Goal: Complete application form: Complete application form

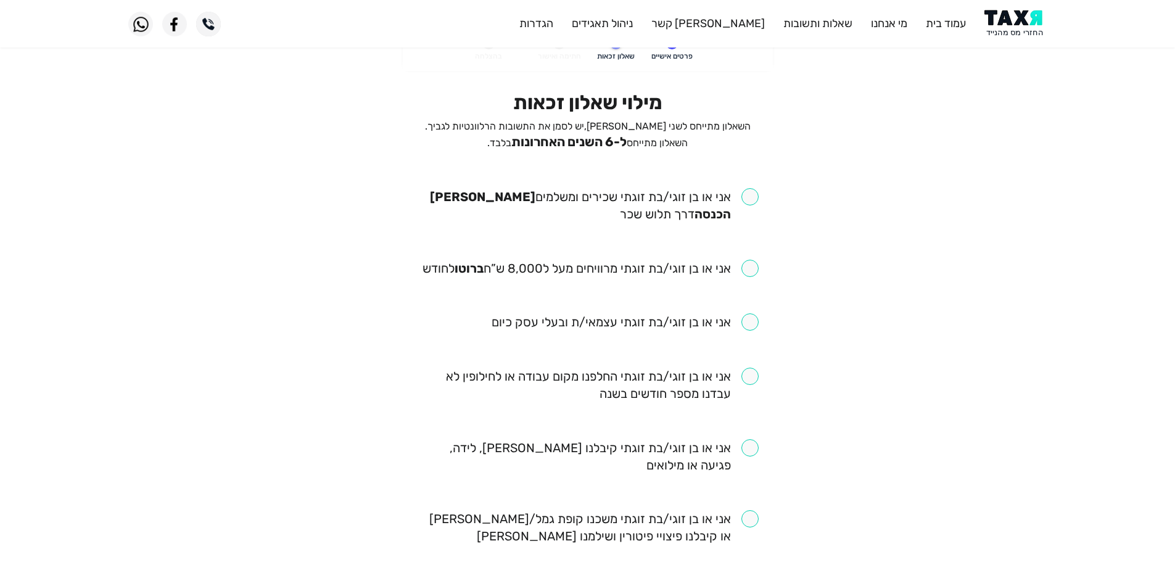
scroll to position [62, 0]
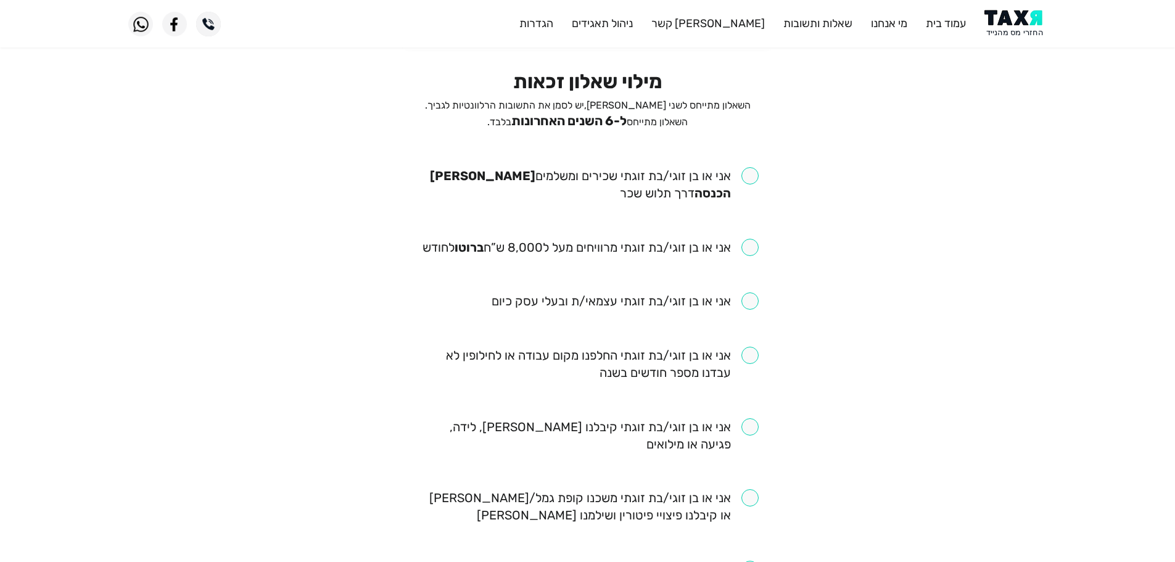
click at [751, 178] on input "checkbox" at bounding box center [588, 184] width 342 height 35
checkbox input "true"
click at [751, 249] on input "checkbox" at bounding box center [591, 247] width 336 height 17
checkbox input "true"
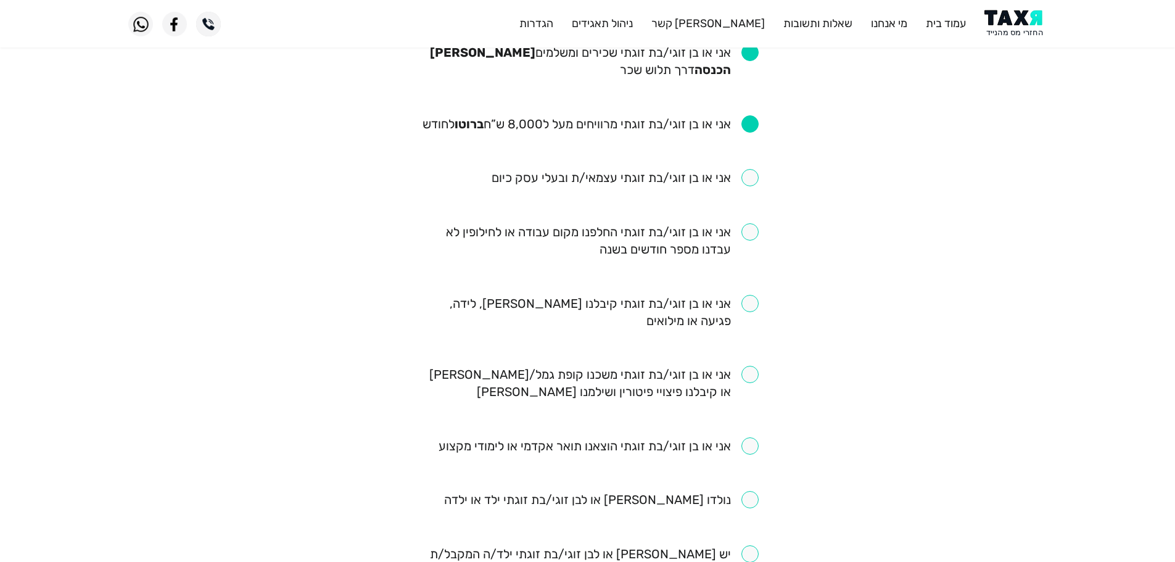
scroll to position [247, 0]
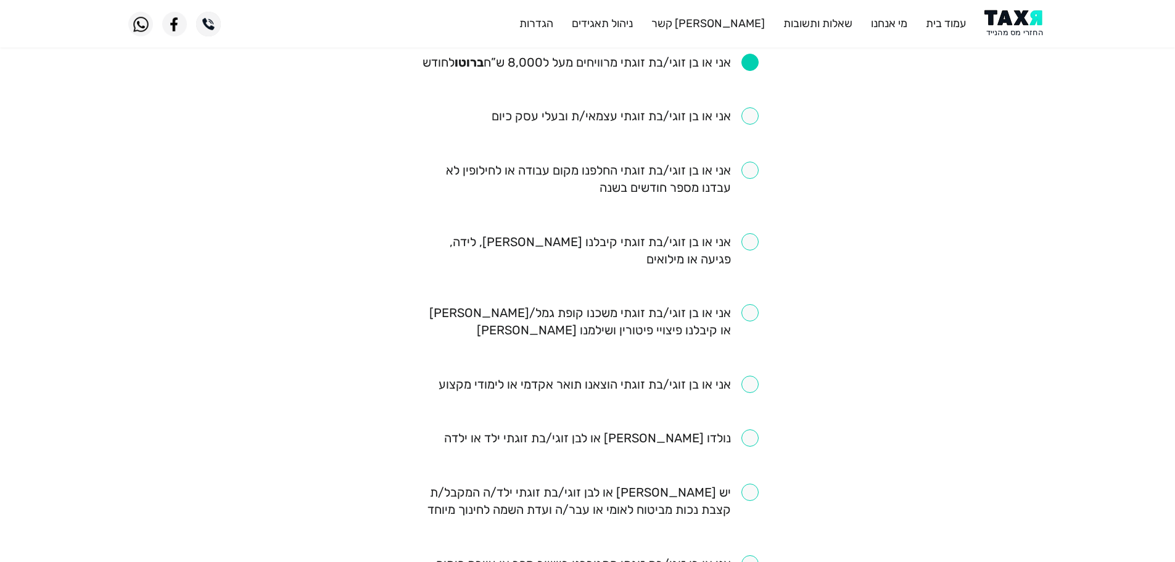
click at [748, 241] on input "checkbox" at bounding box center [588, 250] width 342 height 35
checkbox input "true"
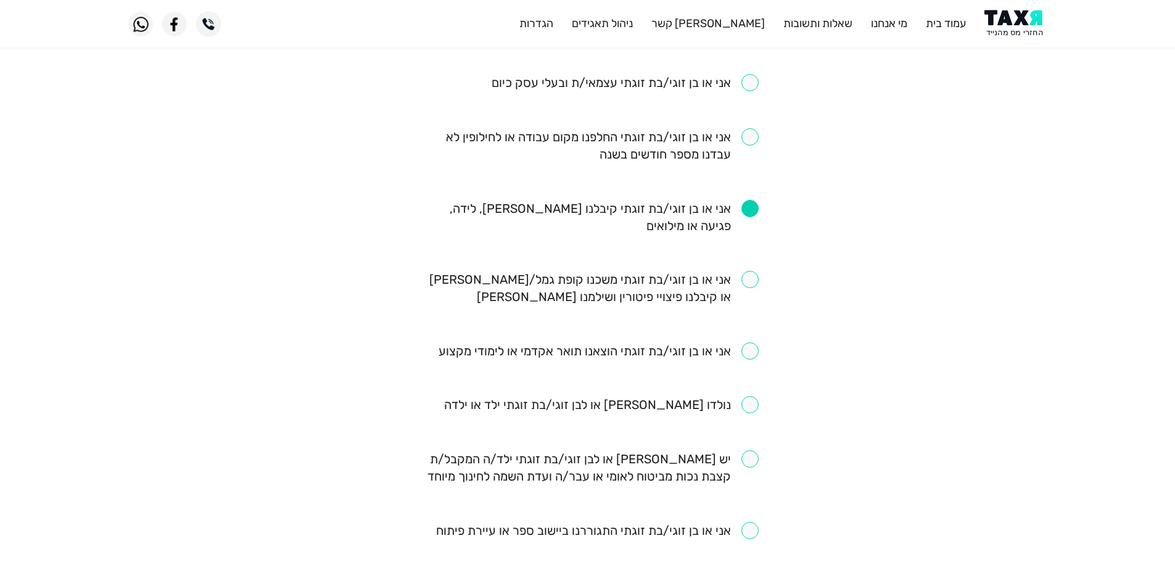
scroll to position [308, 0]
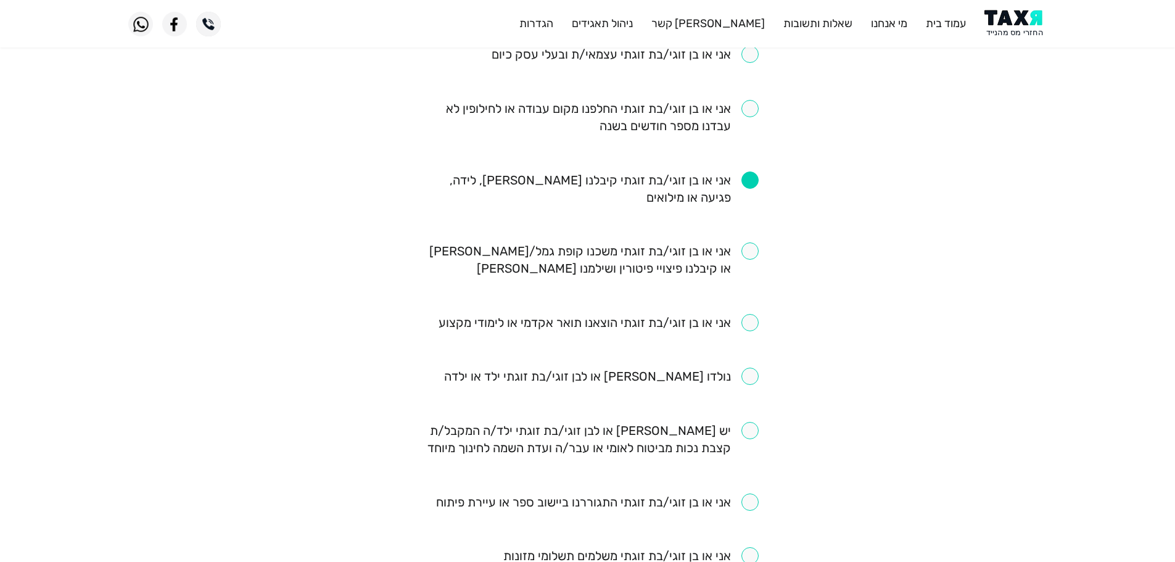
click at [753, 246] on input "checkbox" at bounding box center [588, 259] width 342 height 35
click at [748, 240] on ul "אני או בן זוגי/בת זוגתי שכירים ומשלמים מס הכנסה דרך תלוש שכר אני או בן זוגי/בת …" at bounding box center [588, 376] width 342 height 913
click at [751, 256] on input "checkbox" at bounding box center [588, 259] width 342 height 35
checkbox input "false"
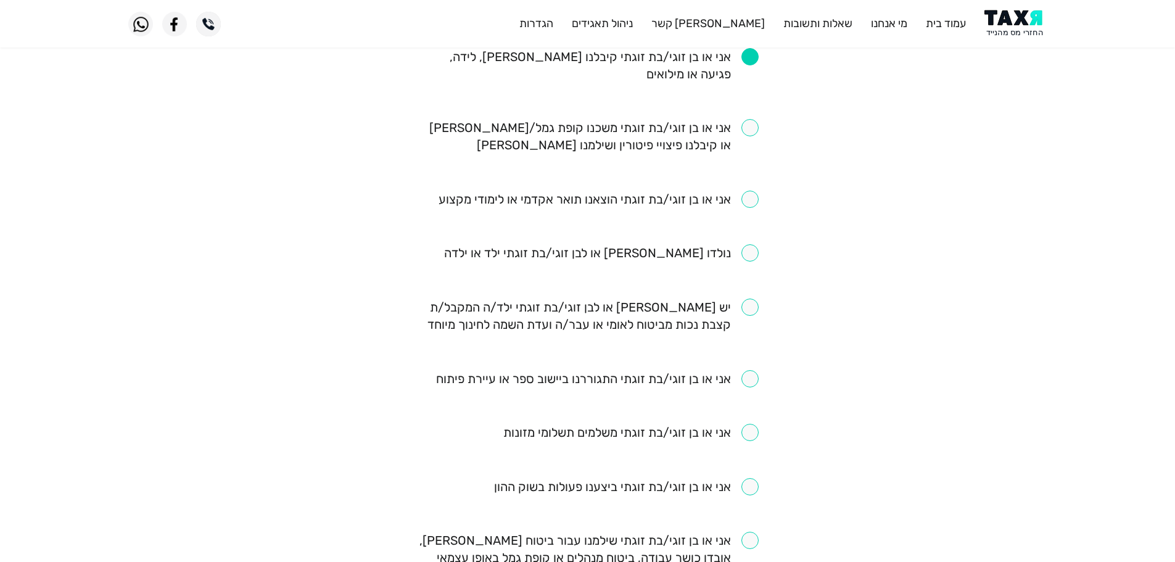
scroll to position [370, 0]
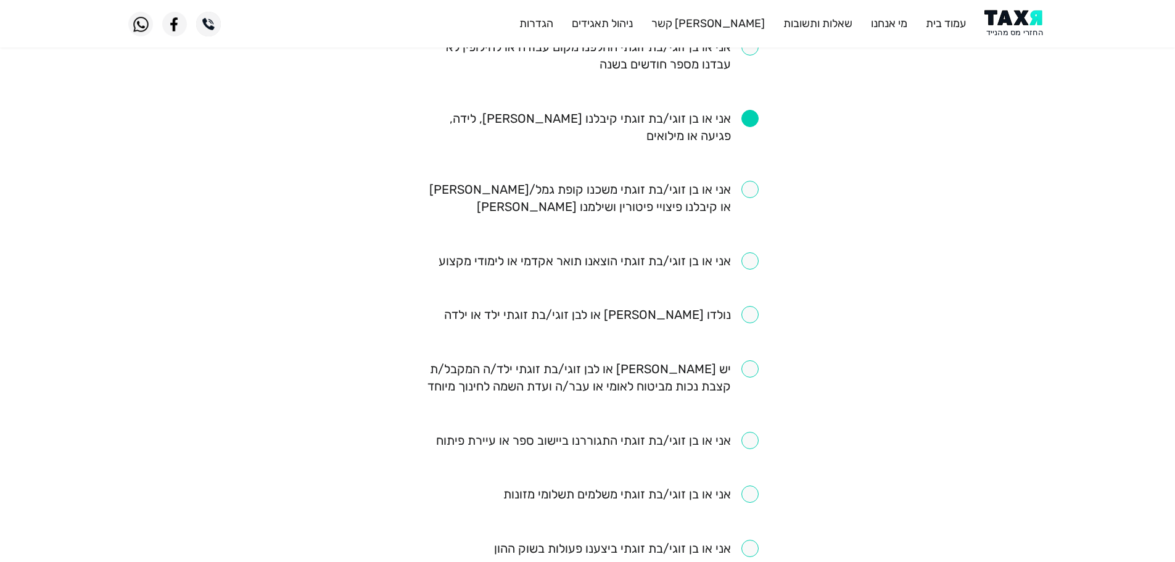
click at [750, 263] on input "checkbox" at bounding box center [599, 260] width 320 height 17
checkbox input "true"
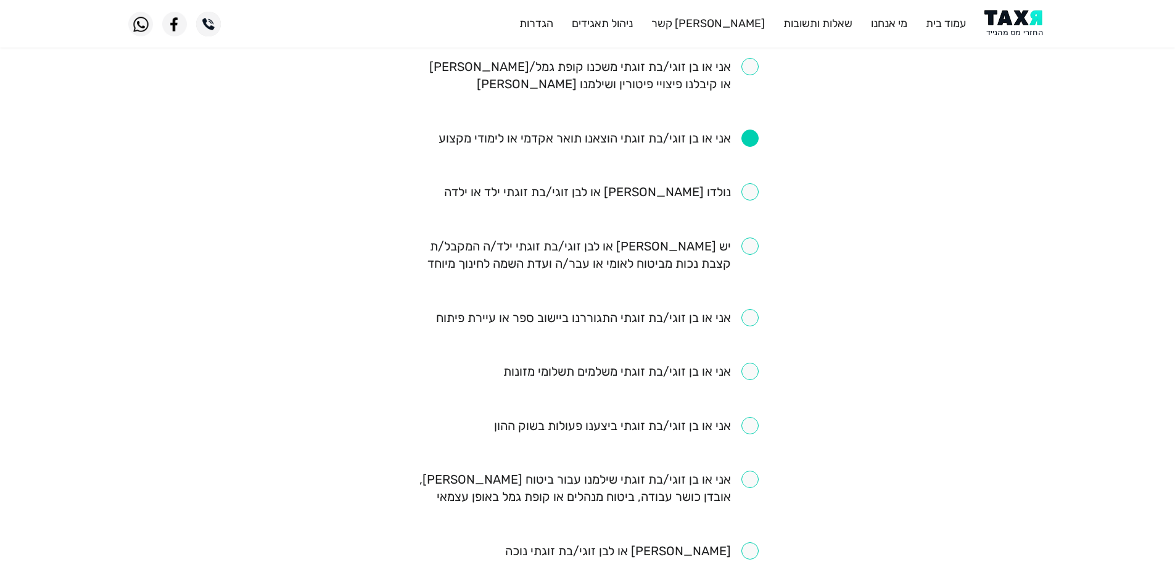
scroll to position [494, 0]
click at [749, 250] on input "checkbox" at bounding box center [588, 254] width 342 height 35
checkbox input "true"
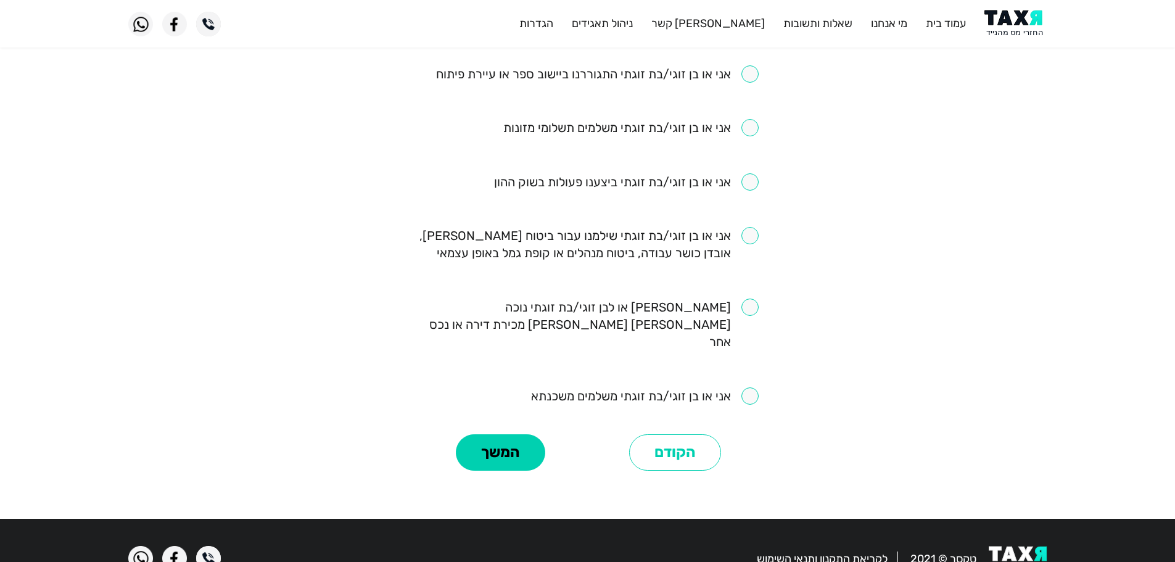
scroll to position [740, 0]
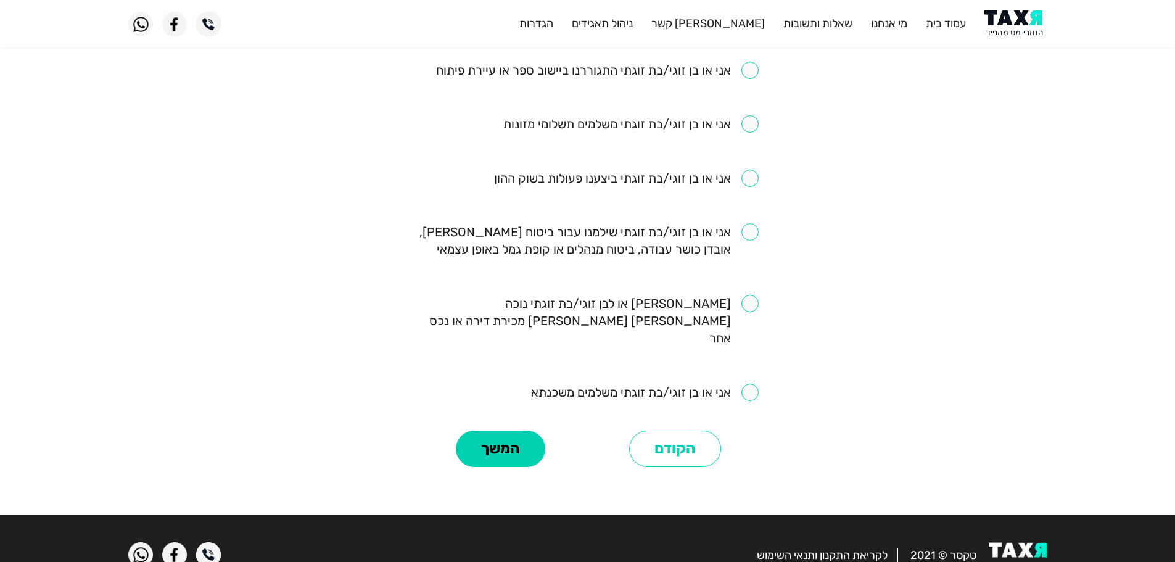
click at [750, 384] on input "checkbox" at bounding box center [645, 392] width 228 height 17
checkbox input "true"
click at [749, 231] on input "checkbox" at bounding box center [588, 240] width 342 height 35
checkbox input "true"
click at [515, 431] on button "המשך" at bounding box center [500, 449] width 89 height 37
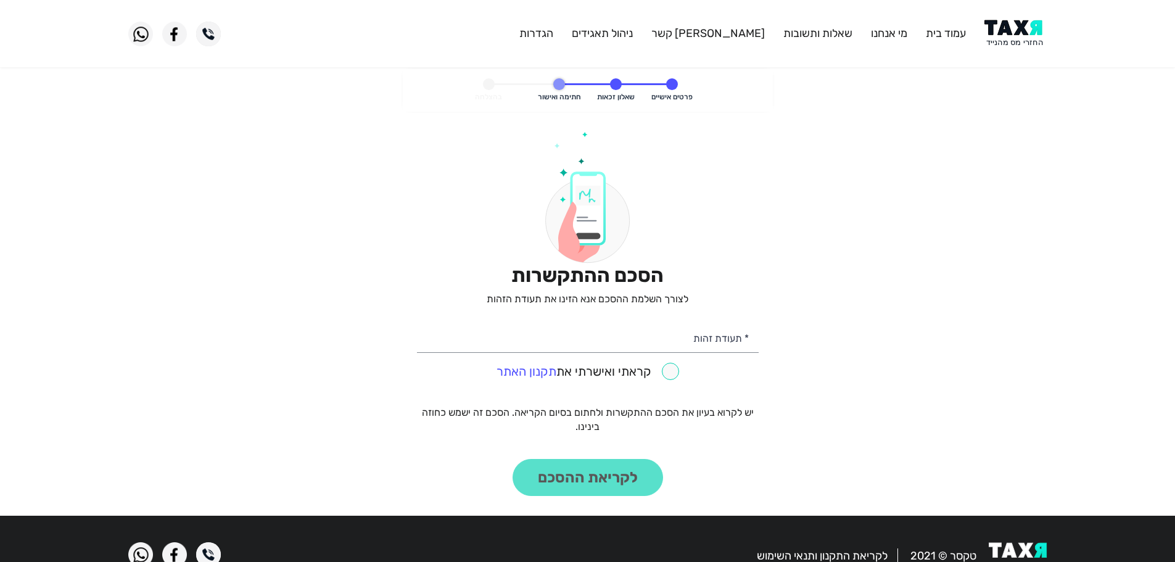
click at [1026, 27] on img at bounding box center [1016, 34] width 62 height 28
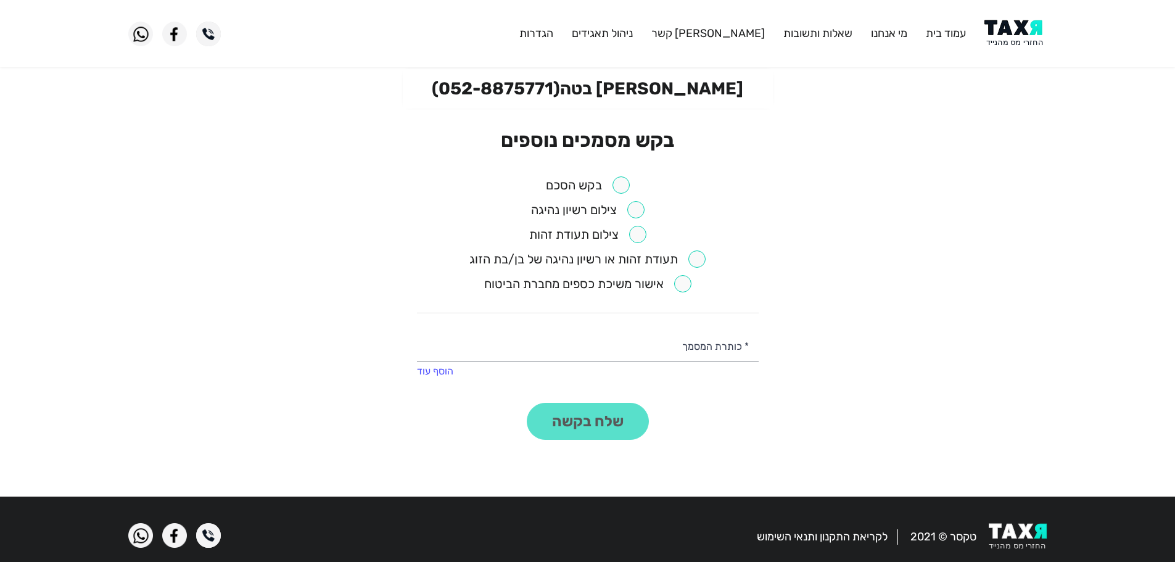
click at [624, 183] on input "checkbox" at bounding box center [588, 184] width 84 height 17
click at [603, 432] on button "שלח בקשה" at bounding box center [588, 421] width 122 height 37
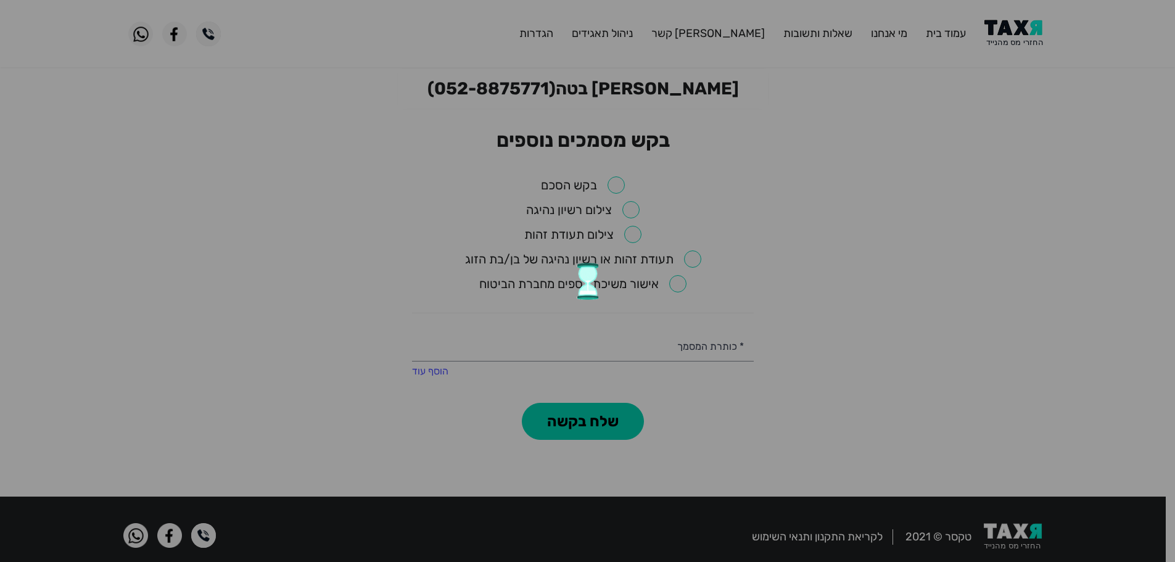
checkbox input "false"
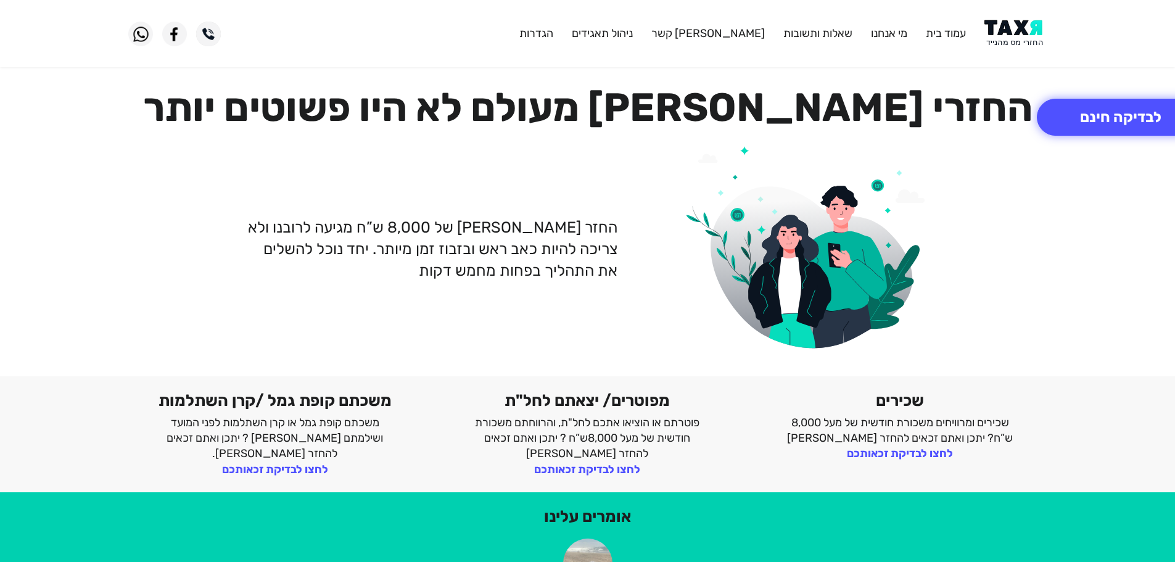
click at [1007, 32] on img at bounding box center [1016, 34] width 62 height 28
click at [1006, 32] on img at bounding box center [1016, 34] width 62 height 28
click at [1025, 26] on img at bounding box center [1016, 34] width 62 height 28
click at [1013, 39] on img at bounding box center [1016, 34] width 62 height 28
click at [1030, 33] on img at bounding box center [1016, 34] width 62 height 28
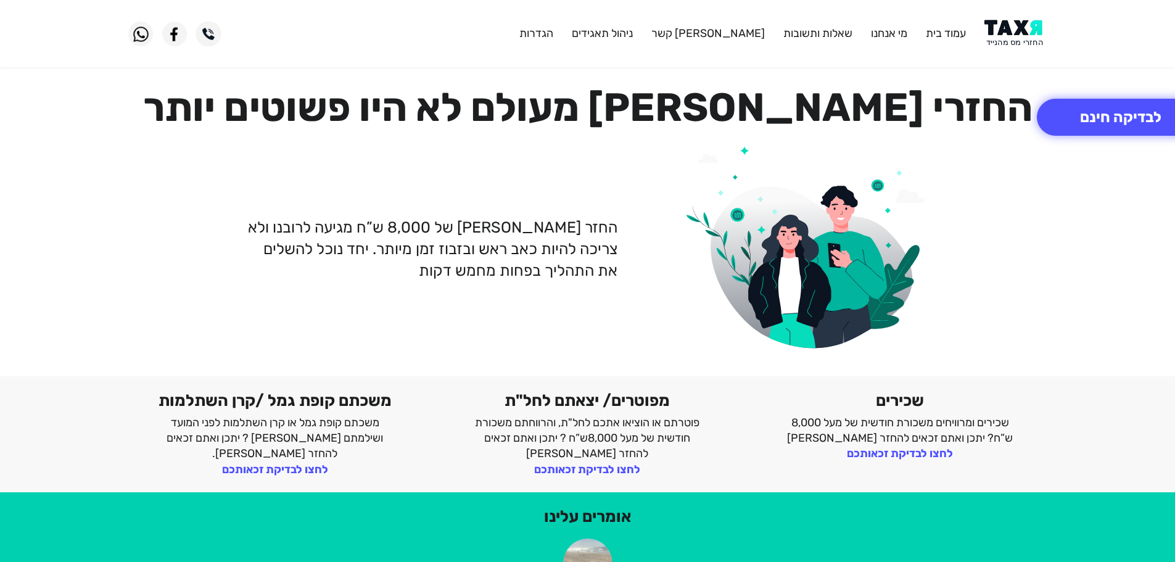
click at [1017, 23] on img at bounding box center [1016, 34] width 62 height 28
click at [1146, 125] on button "לבדיקה חינם" at bounding box center [1121, 117] width 168 height 37
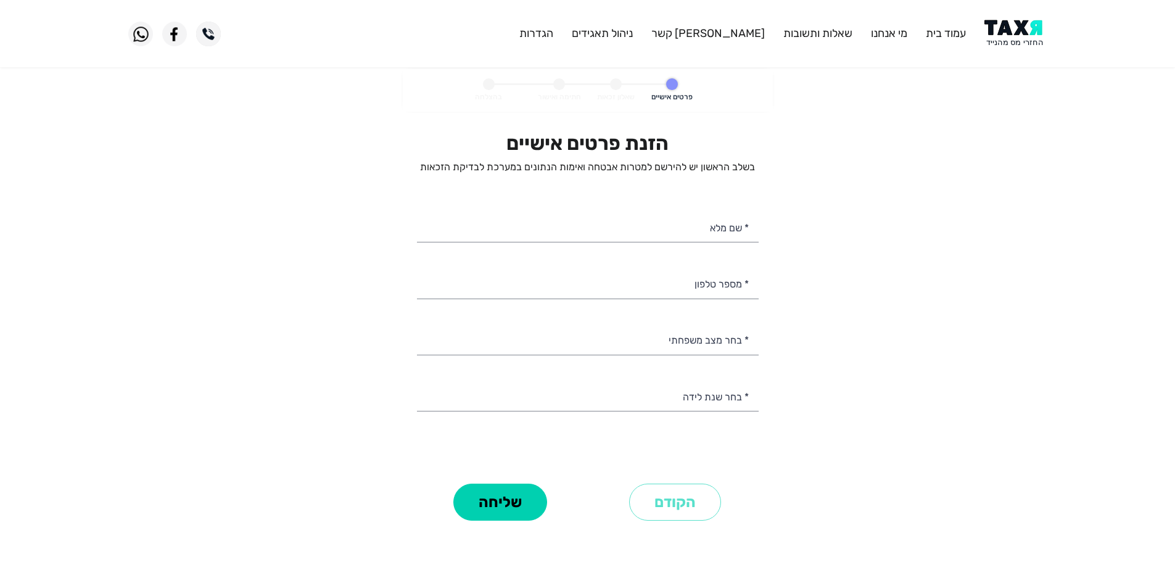
select select
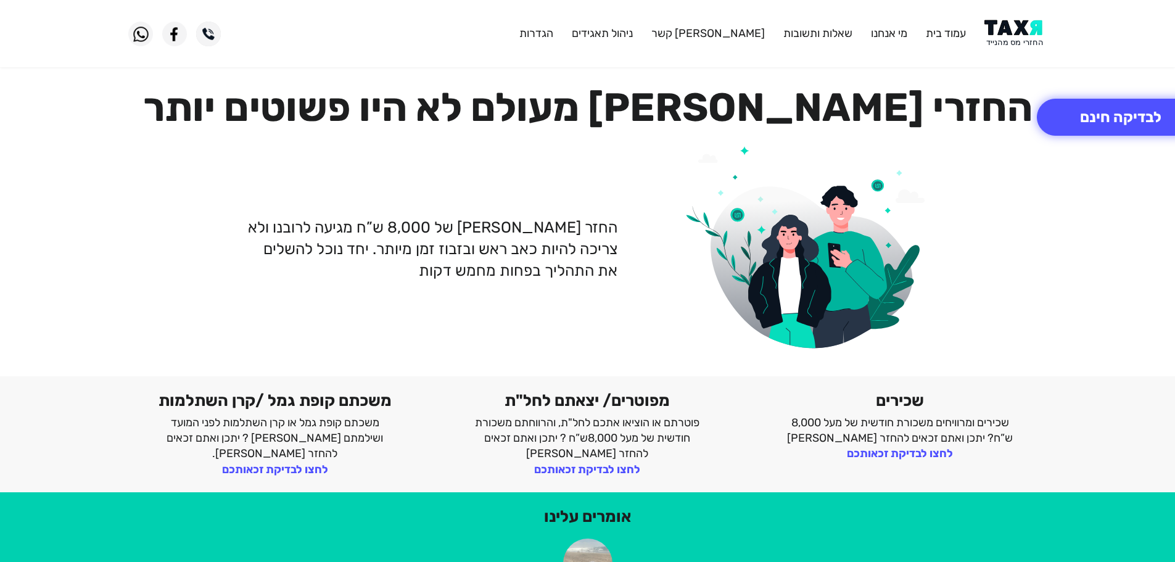
click at [1006, 38] on img at bounding box center [1016, 34] width 62 height 28
click at [1022, 29] on img at bounding box center [1016, 34] width 62 height 28
click at [998, 38] on img at bounding box center [1016, 34] width 62 height 28
click at [1010, 36] on img at bounding box center [1016, 34] width 62 height 28
click at [1006, 28] on img at bounding box center [1016, 34] width 62 height 28
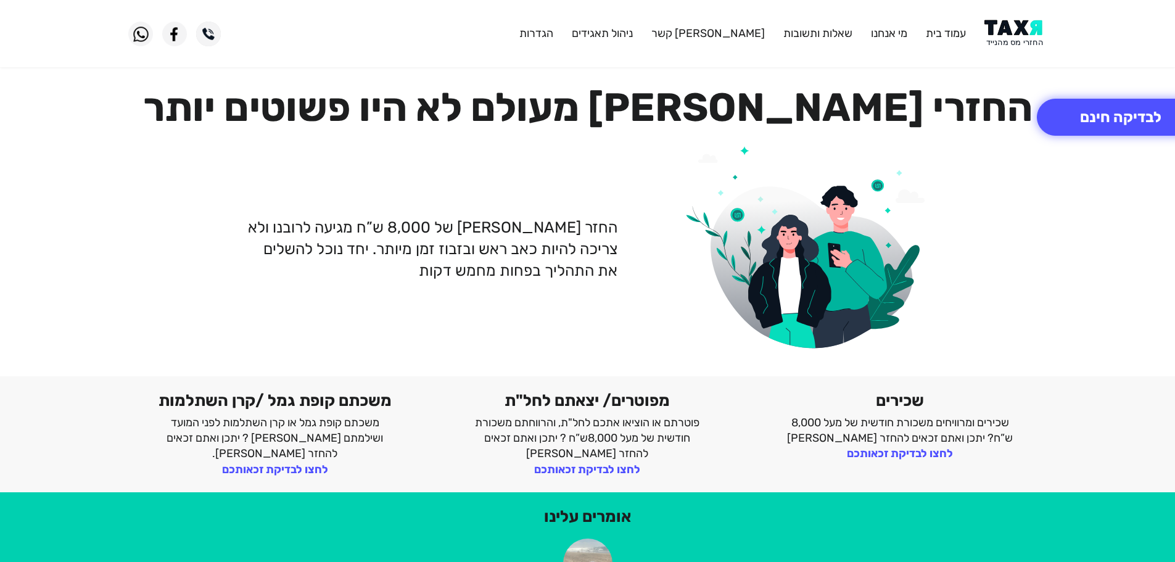
click at [1028, 43] on img at bounding box center [1016, 34] width 62 height 28
click at [1095, 119] on button "לבדיקה חינם" at bounding box center [1121, 117] width 168 height 37
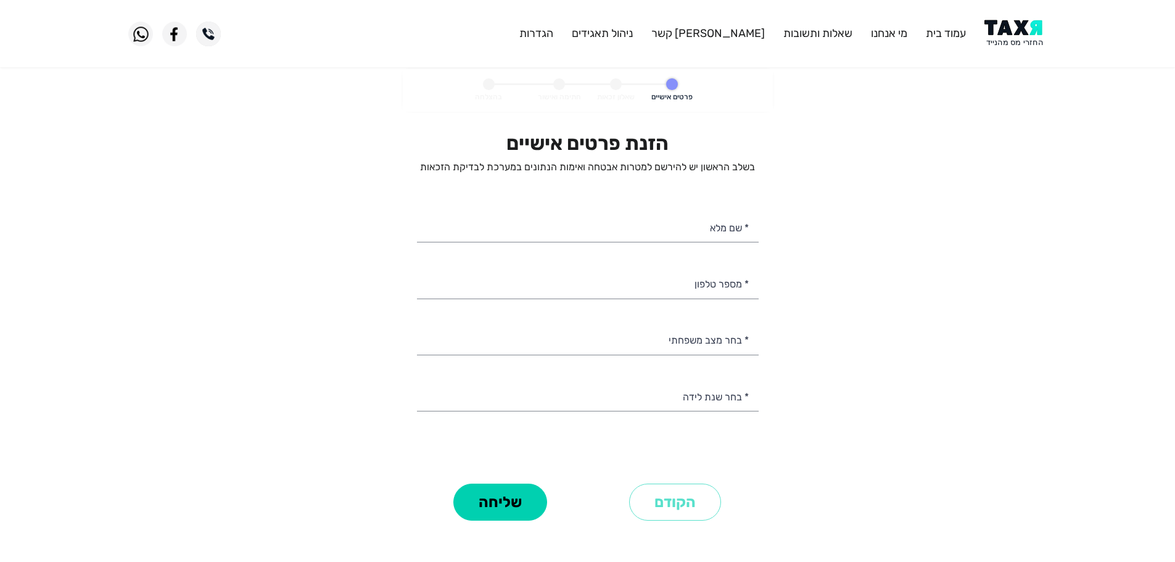
select select
click at [719, 281] on input "* מספר טלפון" at bounding box center [588, 282] width 342 height 31
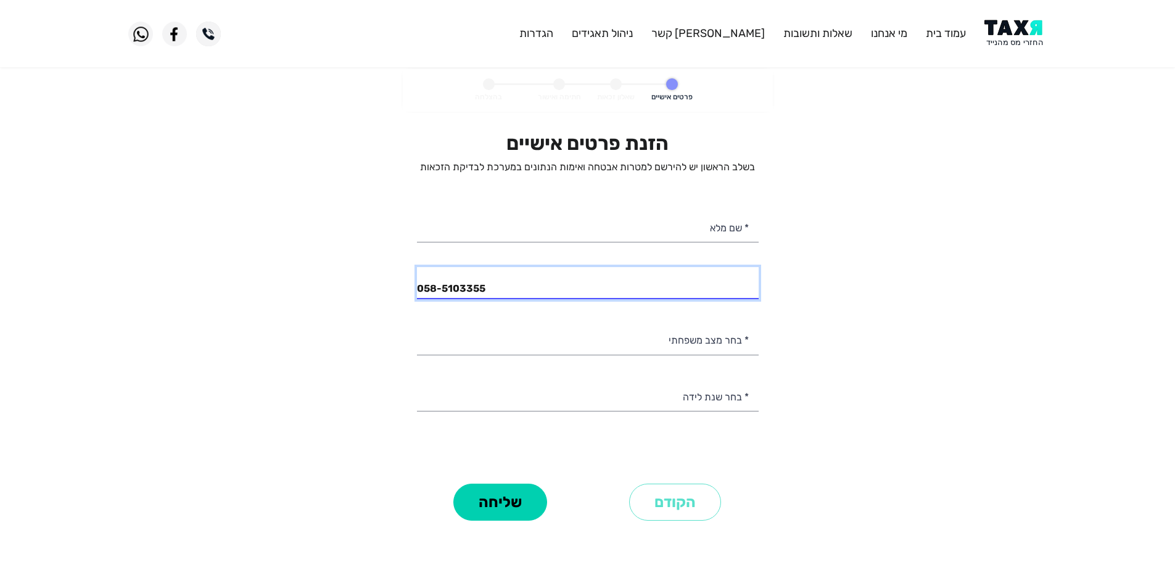
type input "058-5103355"
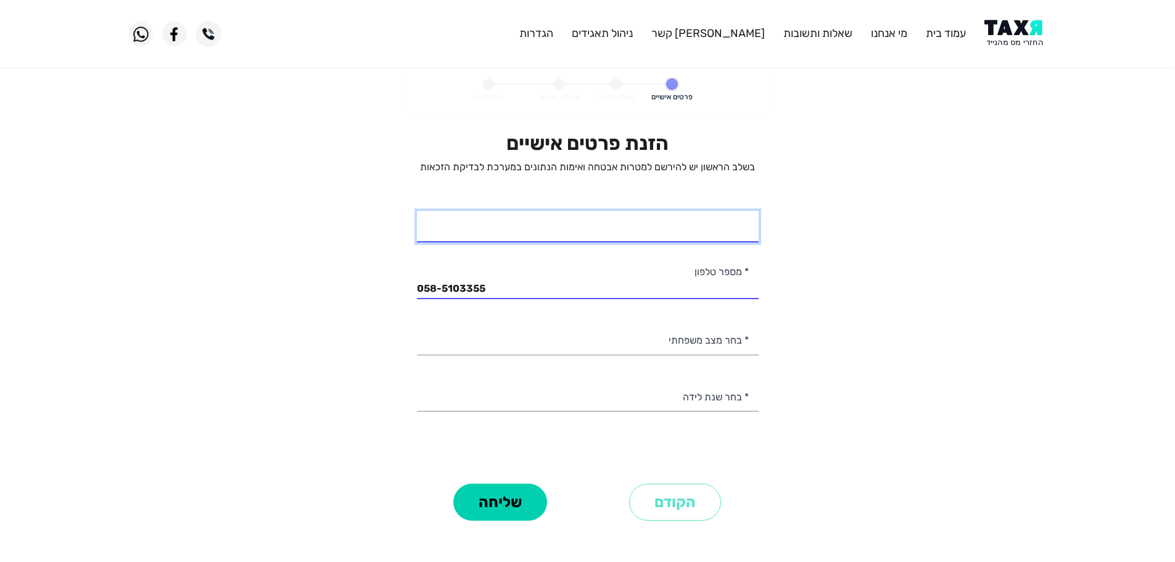
click at [692, 225] on input "* שם מלא" at bounding box center [588, 226] width 342 height 31
type input "סער"
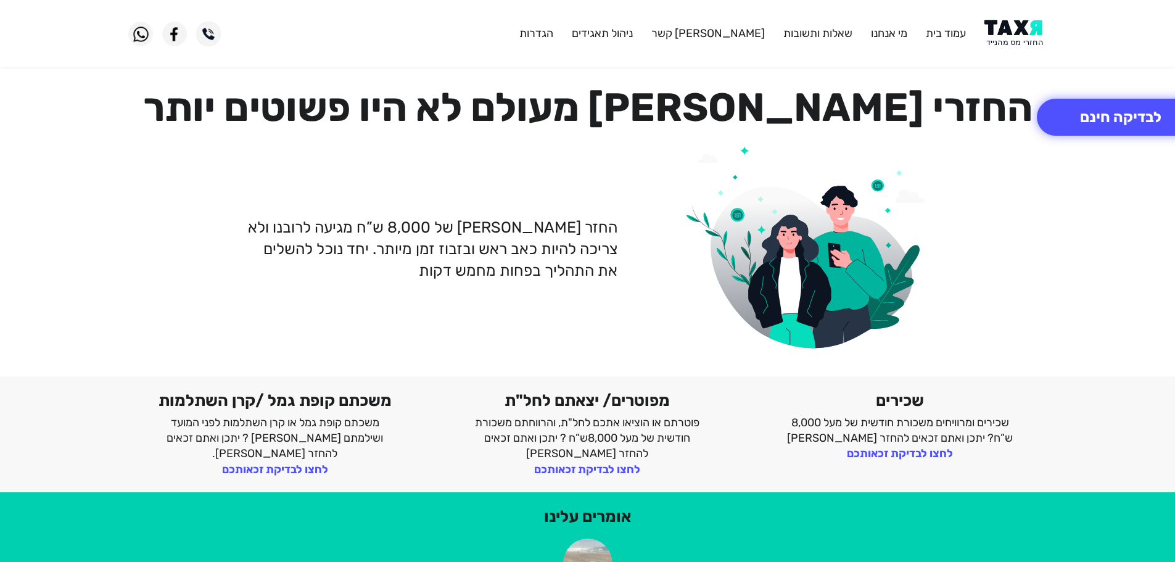
click at [1025, 46] on img at bounding box center [1016, 34] width 62 height 28
click at [1010, 40] on img at bounding box center [1016, 34] width 62 height 28
click at [1092, 115] on button "לבדיקה חינם" at bounding box center [1121, 117] width 168 height 37
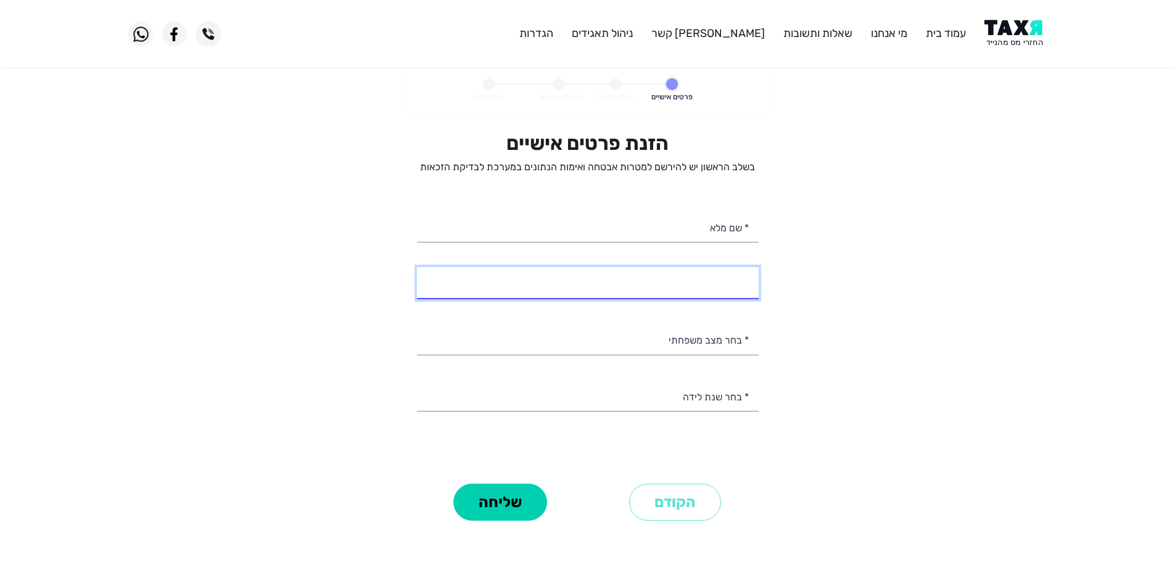
click at [722, 286] on input "* מספר טלפון" at bounding box center [588, 282] width 342 height 31
type input "053-5247732"
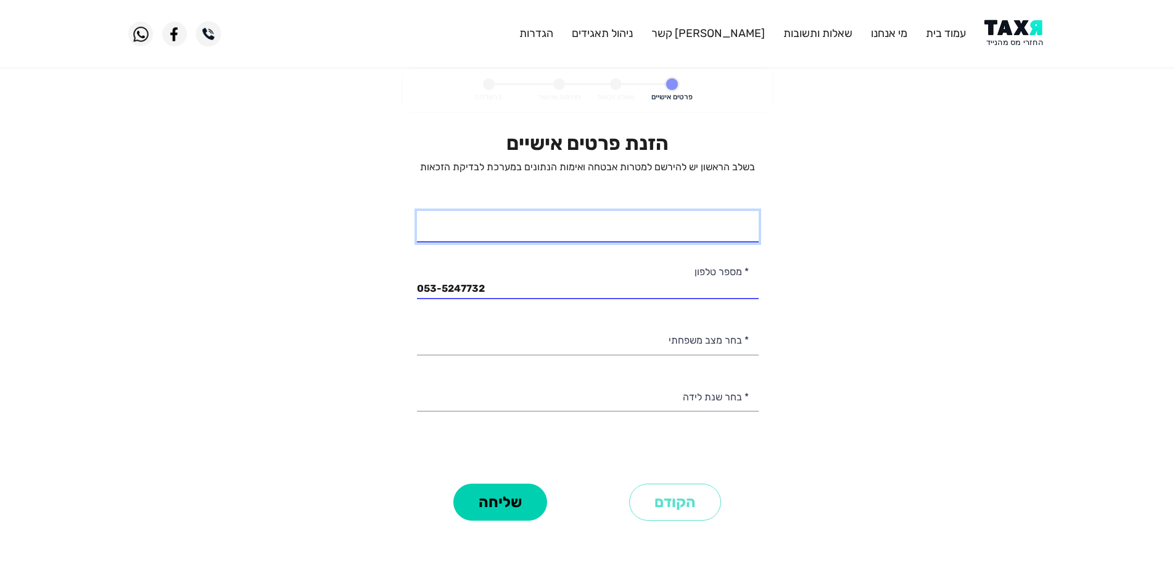
drag, startPoint x: 722, startPoint y: 231, endPoint x: 715, endPoint y: 233, distance: 7.0
click at [721, 232] on input "* שם מלא" at bounding box center [588, 226] width 342 height 31
type input "[PERSON_NAME] דנזיה"
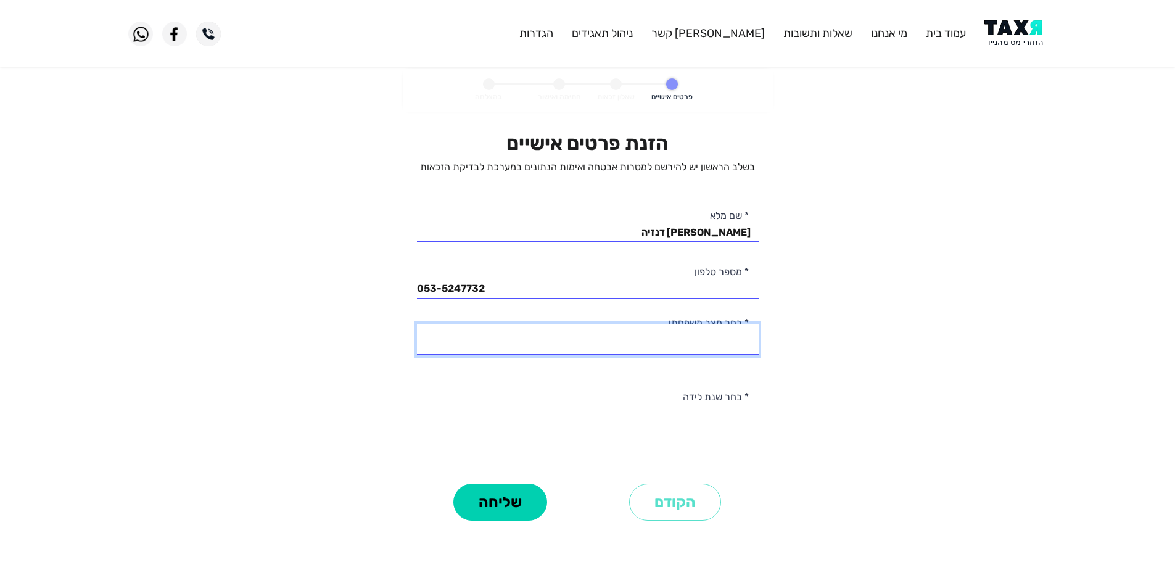
click at [717, 349] on select "רווק/ה נשוי/[PERSON_NAME]/ה אלמן/נה" at bounding box center [588, 339] width 342 height 31
select select "2: Married"
click at [417, 324] on select "רווק/ה נשוי/[PERSON_NAME]/ה אלמן/נה" at bounding box center [588, 339] width 342 height 31
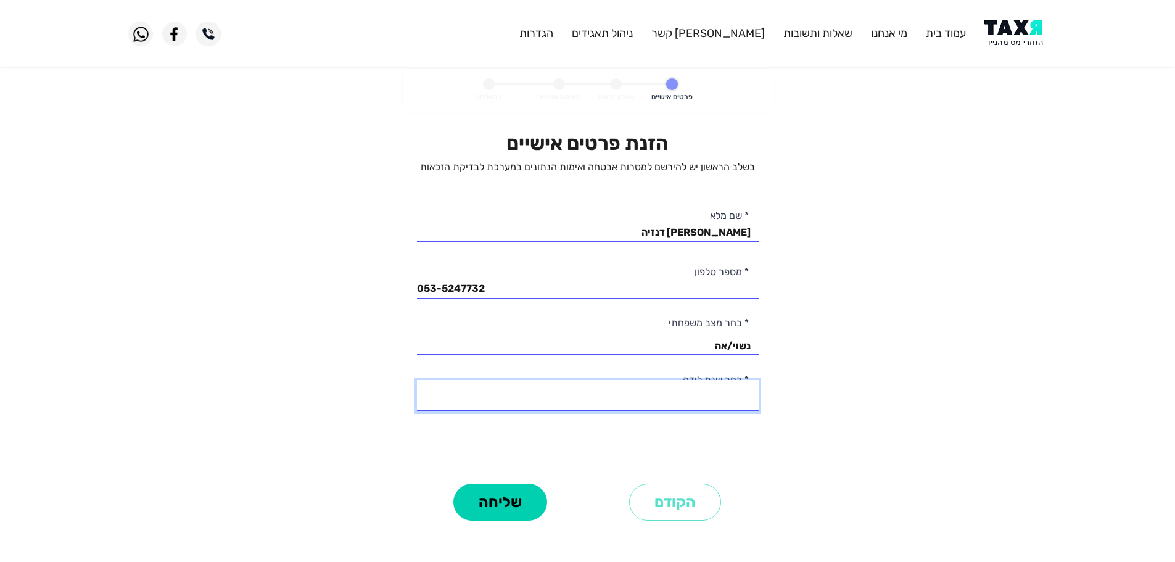
click at [730, 399] on select "2003 2002 2001 2000 1999 1998 1997 1996 1995 1994 1993 1992 1991 1990 1989 1988…" at bounding box center [588, 395] width 342 height 31
select select "27: 1977"
click at [417, 380] on select "2003 2002 2001 2000 1999 1998 1997 1996 1995 1994 1993 1992 1991 1990 1989 1988…" at bounding box center [588, 395] width 342 height 31
click at [503, 505] on button "שליחה" at bounding box center [500, 502] width 94 height 37
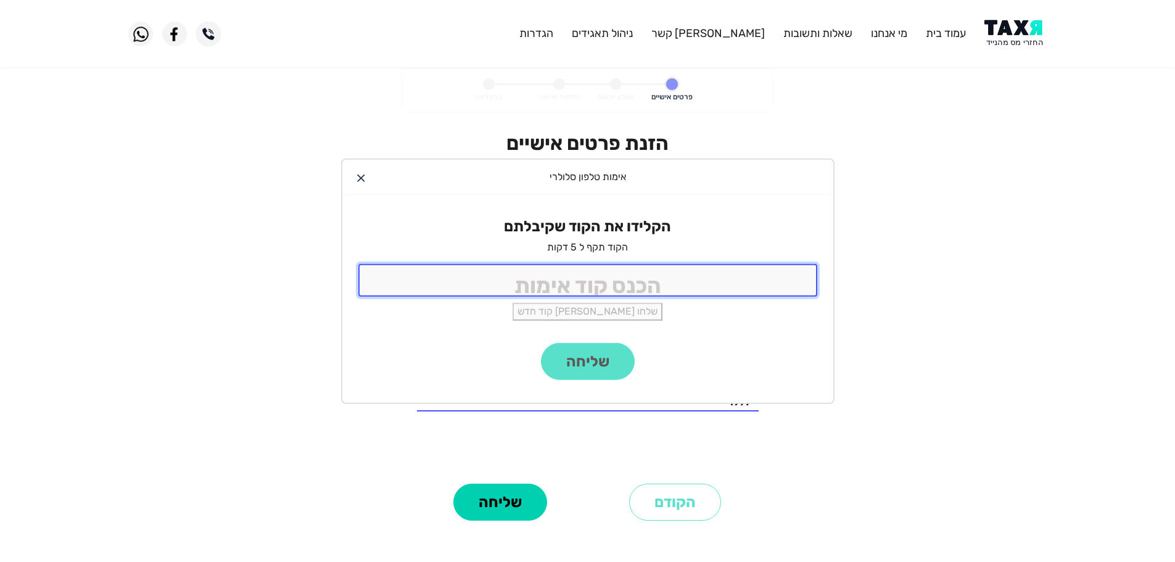
click at [580, 283] on input "tel" at bounding box center [587, 280] width 459 height 33
type input "9988"
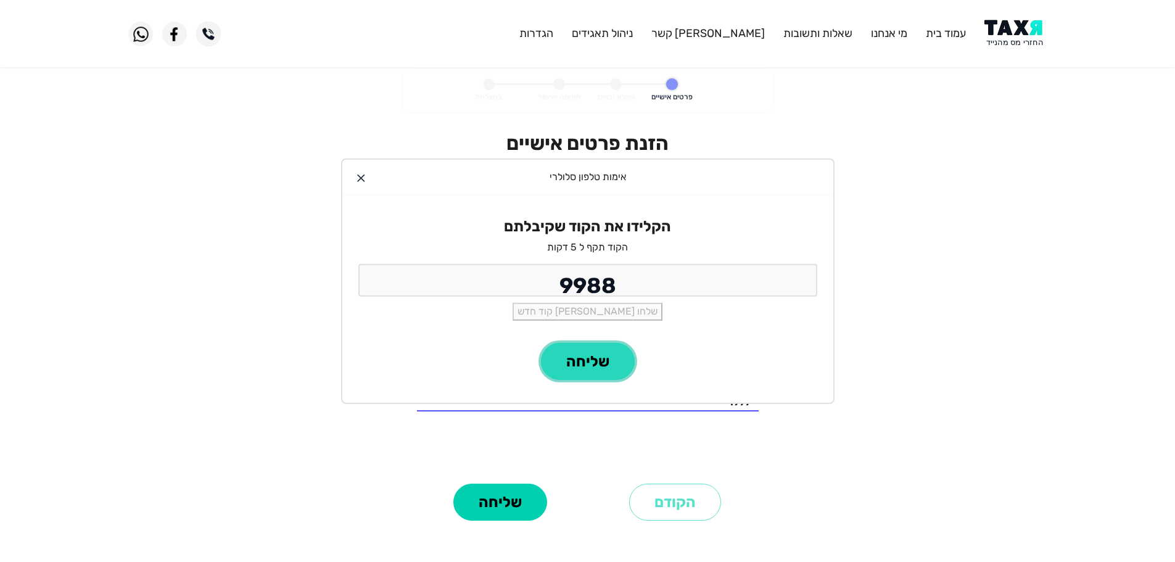
click at [568, 376] on button "שליחה" at bounding box center [588, 361] width 94 height 37
